Goal: Find specific page/section: Find specific page/section

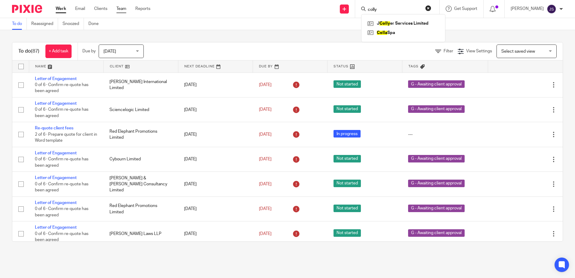
click at [121, 8] on link "Team" at bounding box center [121, 9] width 10 height 6
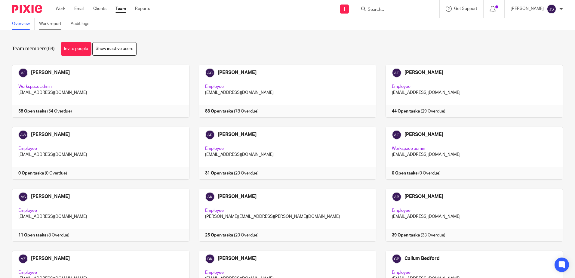
click at [57, 23] on link "Work report" at bounding box center [52, 24] width 27 height 12
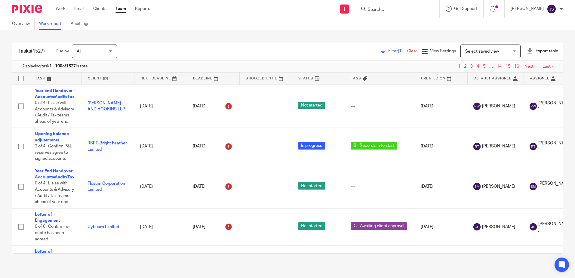
click at [388, 51] on span "Filter (1)" at bounding box center [397, 51] width 19 height 4
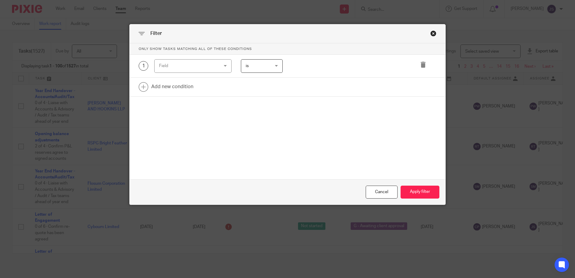
click at [206, 66] on div "Field" at bounding box center [188, 66] width 58 height 13
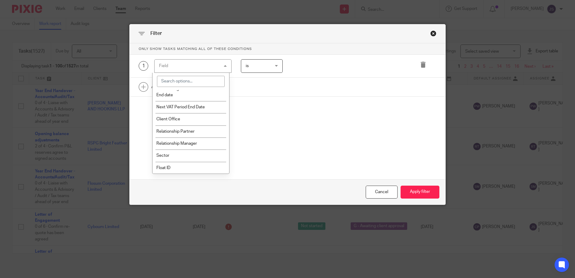
scroll to position [713, 0]
click at [199, 119] on li "Client Office" at bounding box center [191, 119] width 77 height 12
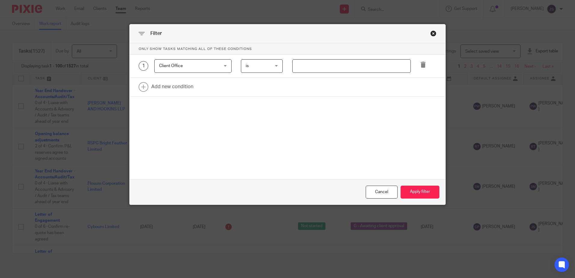
click at [300, 70] on input "text" at bounding box center [351, 66] width 119 height 14
type input "Stevenage"
click at [158, 89] on link at bounding box center [288, 87] width 316 height 19
click at [159, 89] on div "Field" at bounding box center [188, 88] width 58 height 13
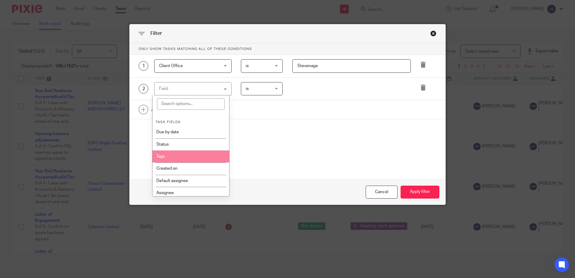
click at [189, 154] on li "Tags" at bounding box center [191, 156] width 77 height 12
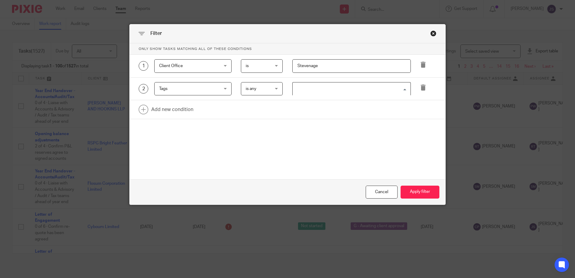
click at [298, 88] on input "Search for option" at bounding box center [350, 89] width 114 height 11
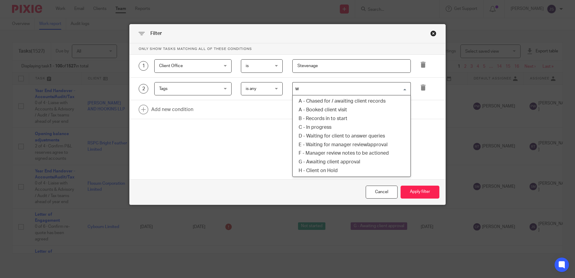
type input "wa"
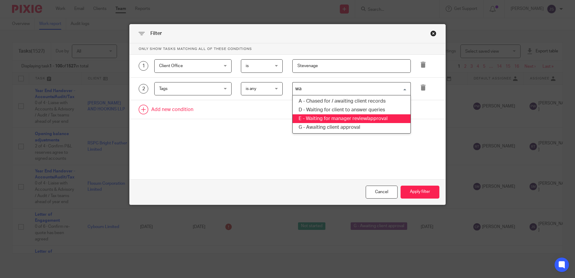
drag, startPoint x: 363, startPoint y: 118, endPoint x: 366, endPoint y: 118, distance: 3.7
click at [362, 118] on li "E - Waiting for manager review/approval" at bounding box center [352, 118] width 118 height 9
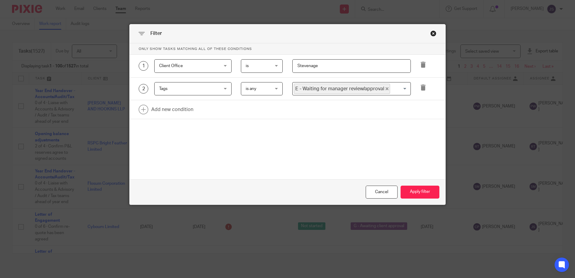
click at [419, 185] on div "Cancel Apply filter" at bounding box center [288, 191] width 316 height 25
click at [418, 188] on button "Apply filter" at bounding box center [420, 192] width 39 height 13
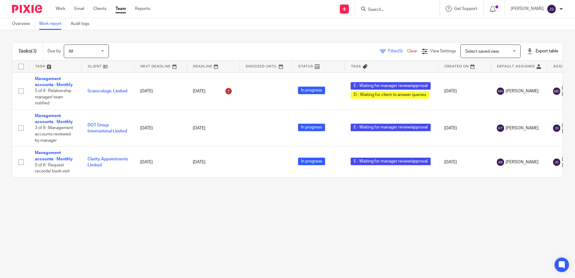
click at [297, 247] on main "Overview Work report Audit logs Tasks (3) Due by All All [DATE] [DATE] This wee…" at bounding box center [287, 139] width 575 height 278
click at [263, 22] on div "Overview Work report Audit logs" at bounding box center [287, 24] width 575 height 12
click at [385, 234] on main "Overview Work report Audit logs Tasks (3) Due by All All [DATE] [DATE] This wee…" at bounding box center [287, 139] width 575 height 278
click at [402, 233] on main "Overview Work report Audit logs Tasks (3) Due by All All [DATE] [DATE] This wee…" at bounding box center [287, 139] width 575 height 278
click at [273, 230] on main "Overview Work report Audit logs Tasks (3) Due by All All [DATE] [DATE] This wee…" at bounding box center [287, 139] width 575 height 278
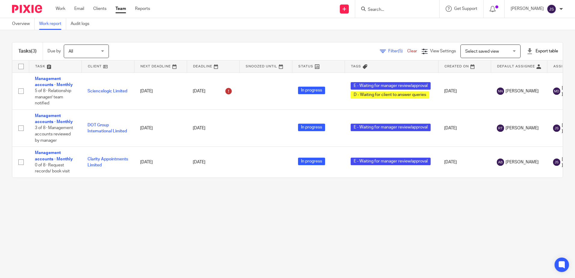
click at [395, 8] on input "Search" at bounding box center [394, 9] width 54 height 5
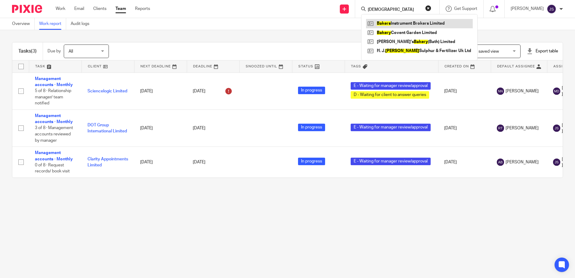
type input "[DEMOGRAPHIC_DATA]"
click at [403, 22] on link at bounding box center [419, 23] width 107 height 9
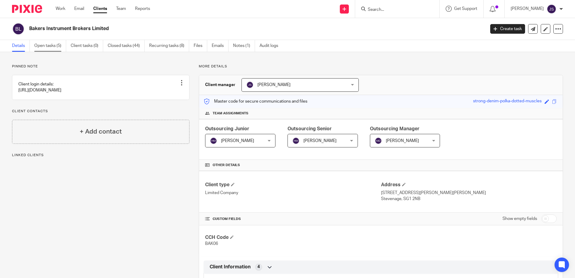
click at [36, 47] on link "Open tasks (5)" at bounding box center [50, 46] width 32 height 12
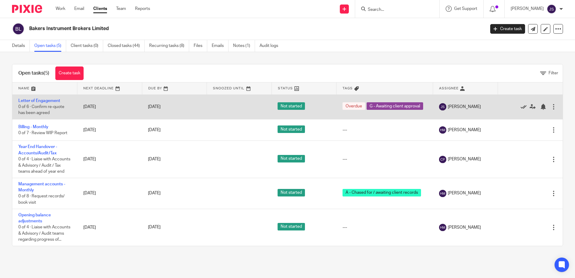
click at [521, 107] on icon at bounding box center [524, 107] width 6 height 6
